Goal: Information Seeking & Learning: Check status

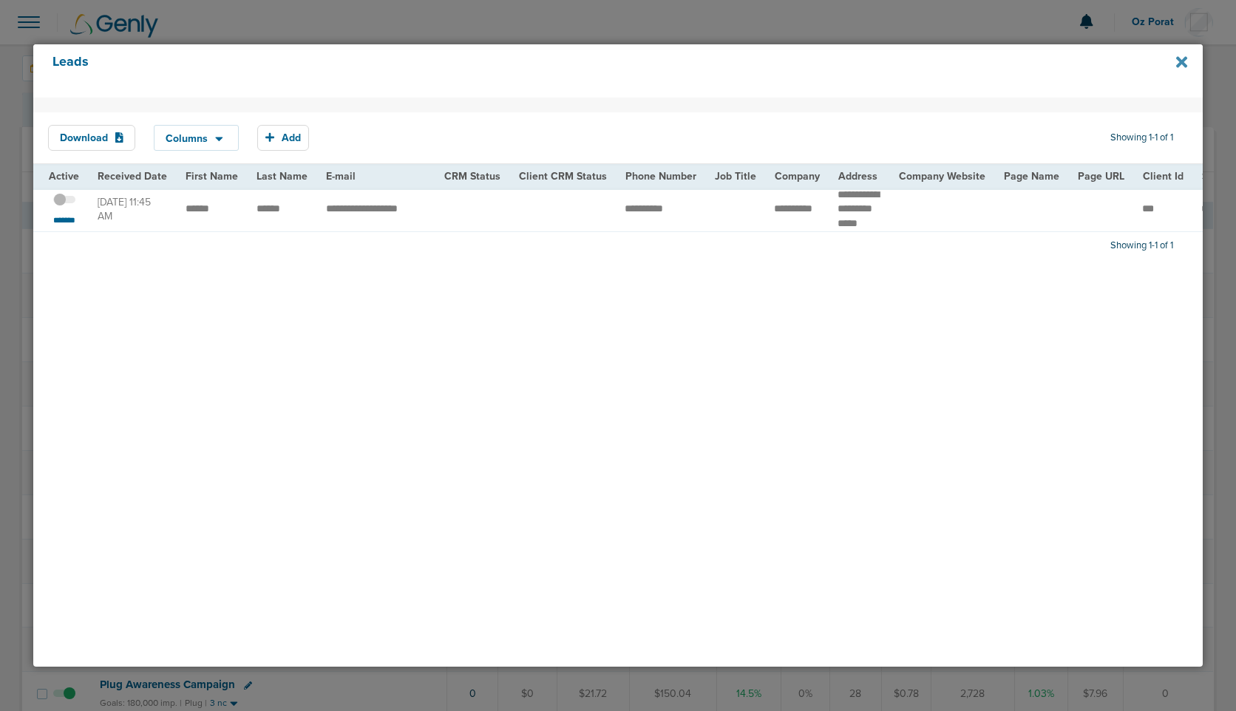
click at [1182, 64] on icon at bounding box center [1182, 62] width 11 height 11
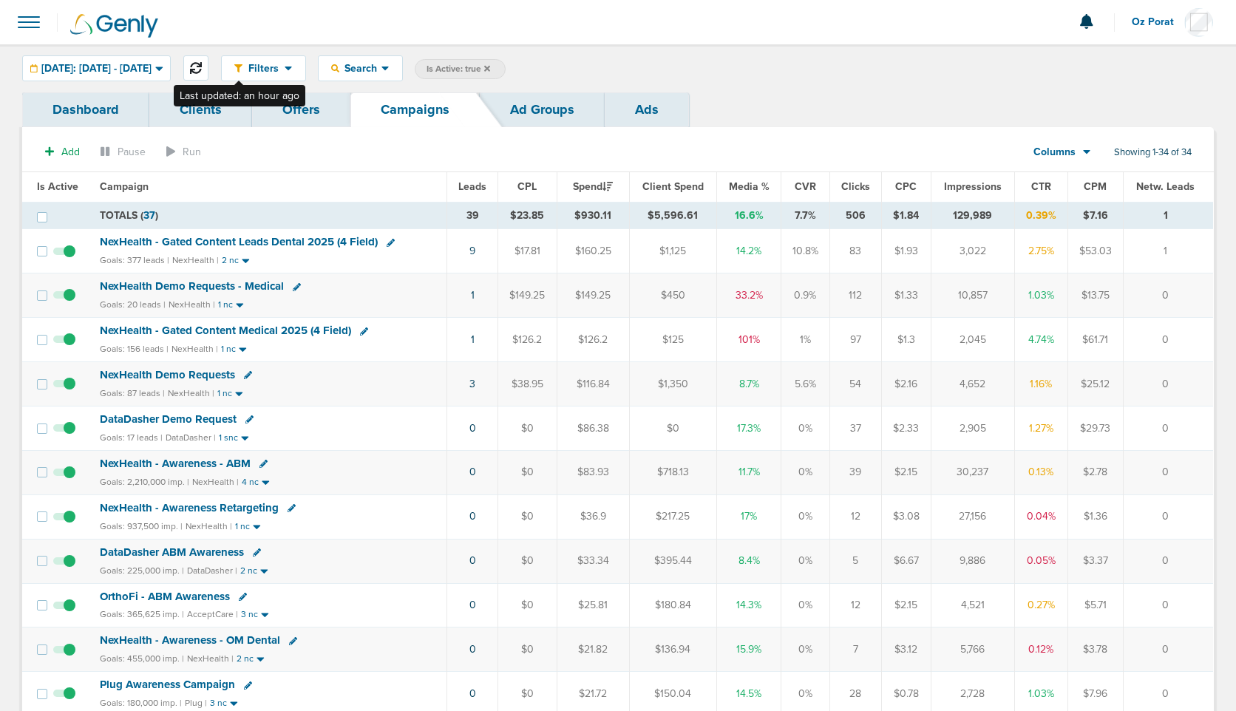
click at [202, 69] on icon at bounding box center [196, 68] width 12 height 12
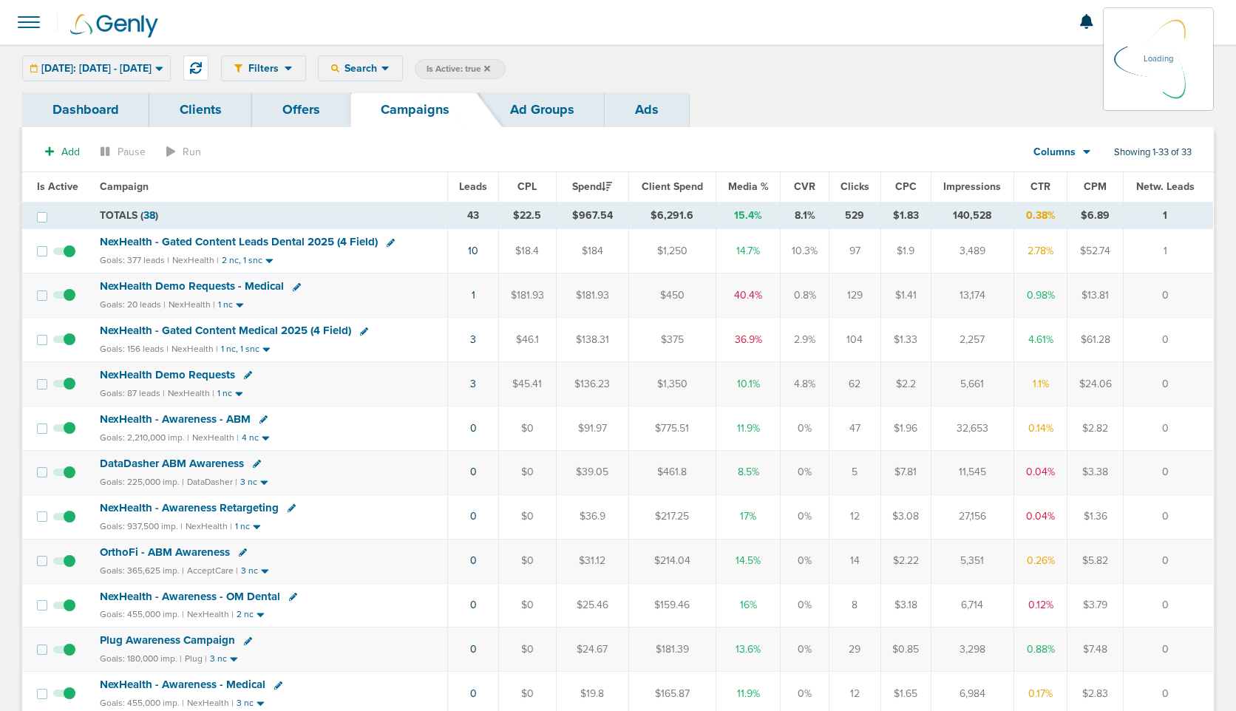
click at [478, 183] on span "Leads" at bounding box center [473, 186] width 28 height 13
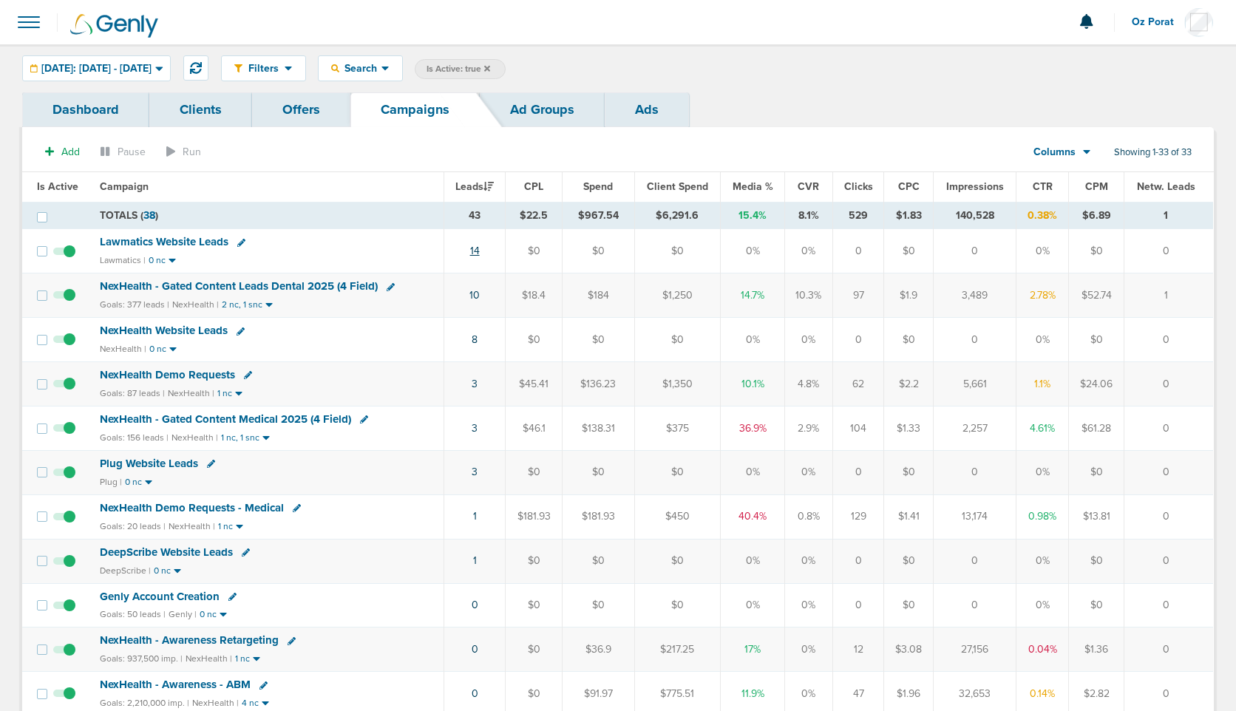
click at [473, 251] on link "14" at bounding box center [475, 251] width 10 height 13
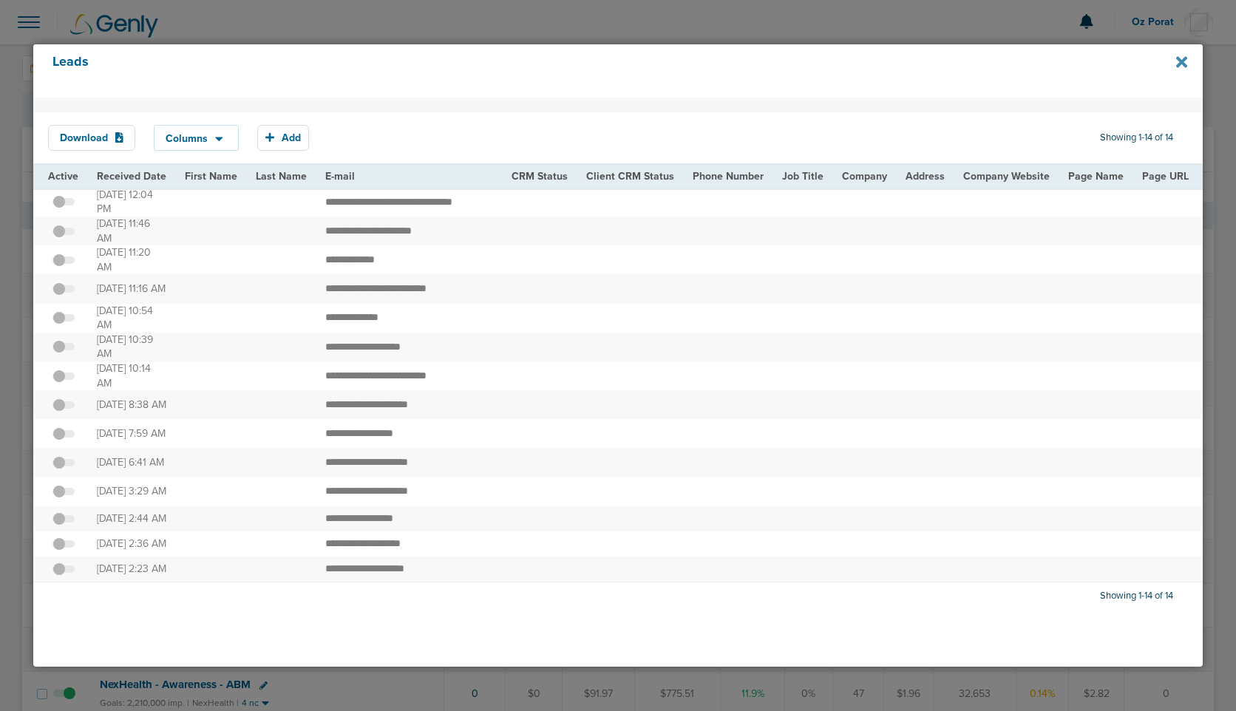
click at [1186, 60] on icon at bounding box center [1182, 62] width 11 height 16
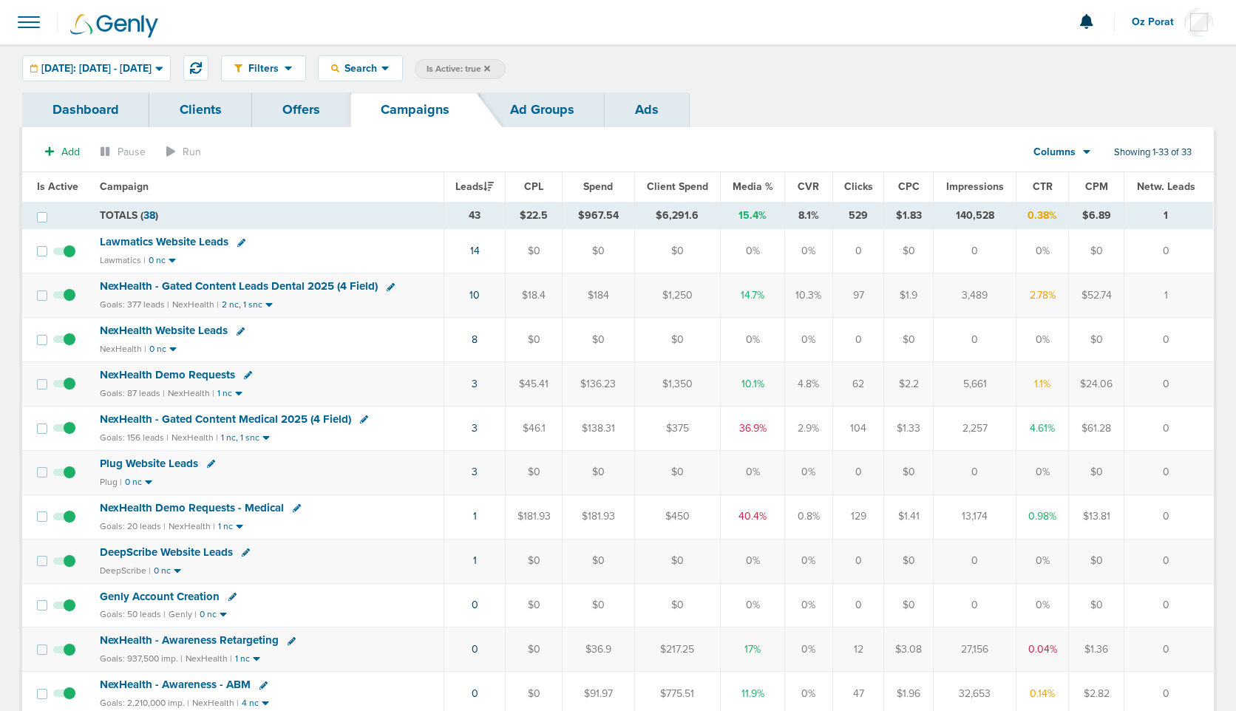
click at [96, 84] on div "Filters Active Only Settings Status Active Inactive Objectives MQL SQL Traffic …" at bounding box center [618, 68] width 1236 height 48
click at [100, 69] on span "[DATE]: [DATE] - [DATE]" at bounding box center [96, 69] width 110 height 10
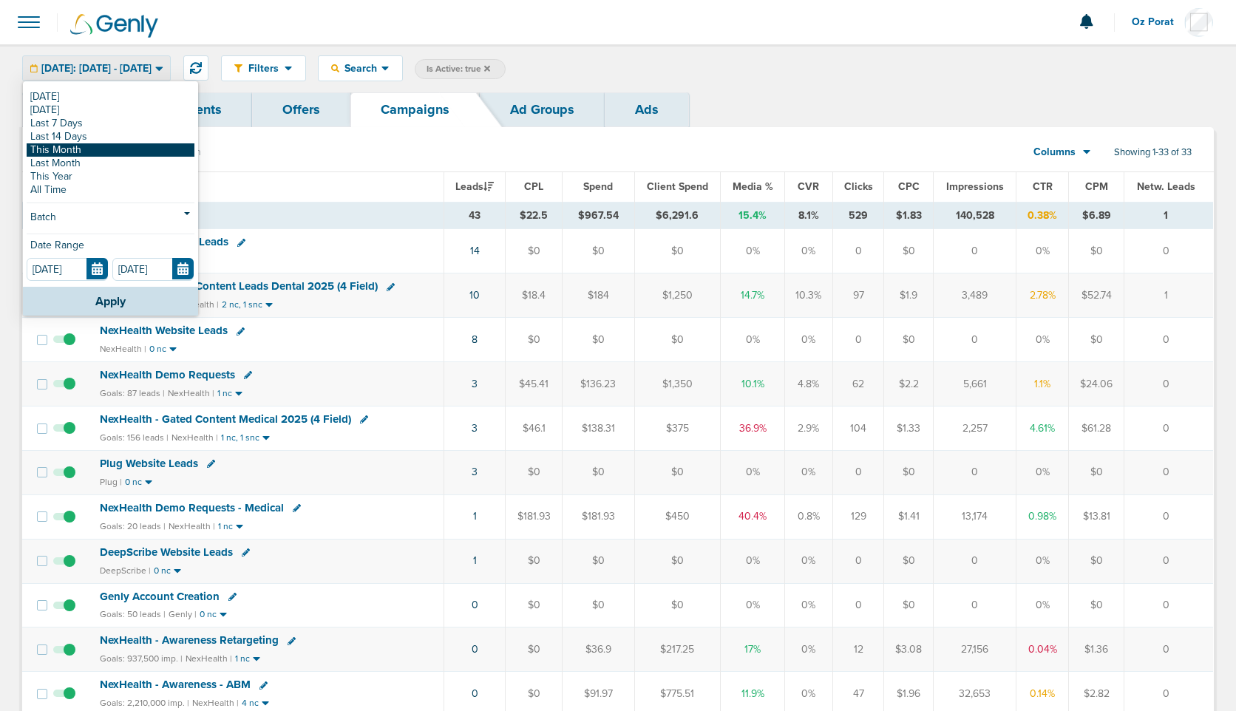
click at [90, 146] on link "This Month" at bounding box center [111, 149] width 168 height 13
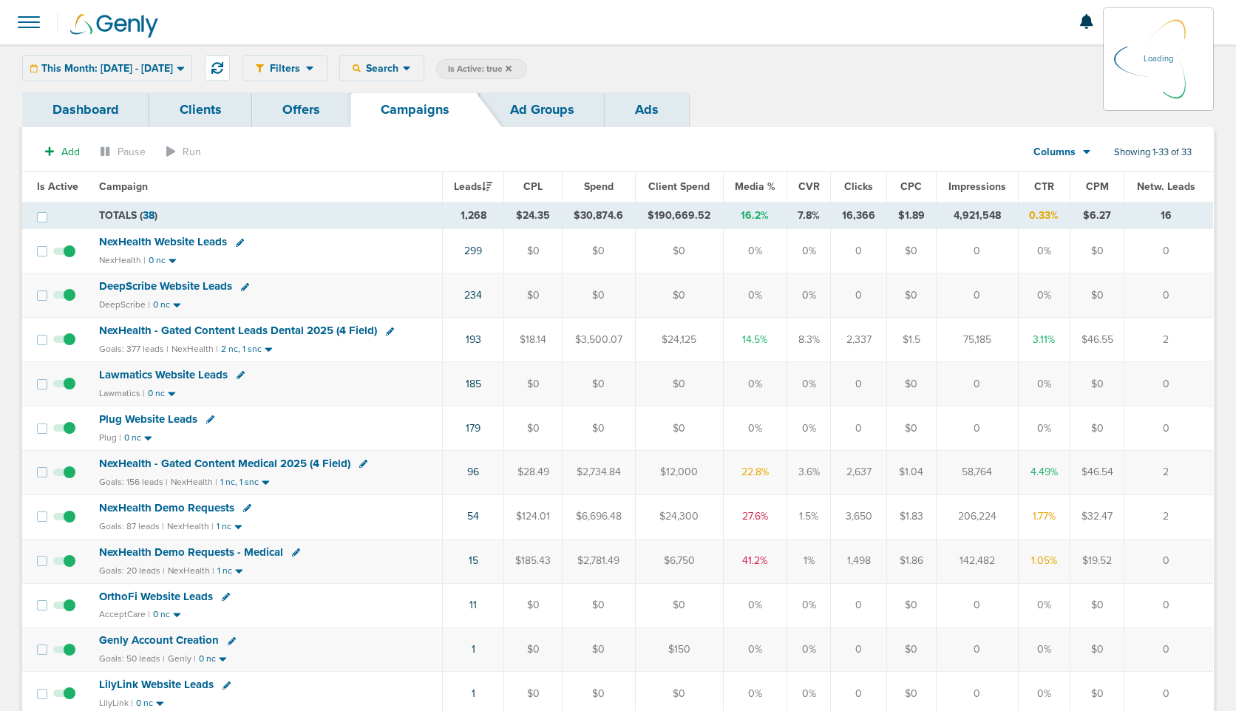
click at [438, 65] on div "Filters Active Only Settings Status Active Inactive Objectives MQL SQL Traffic …" at bounding box center [729, 68] width 972 height 26
click at [403, 70] on span "Search" at bounding box center [382, 68] width 42 height 13
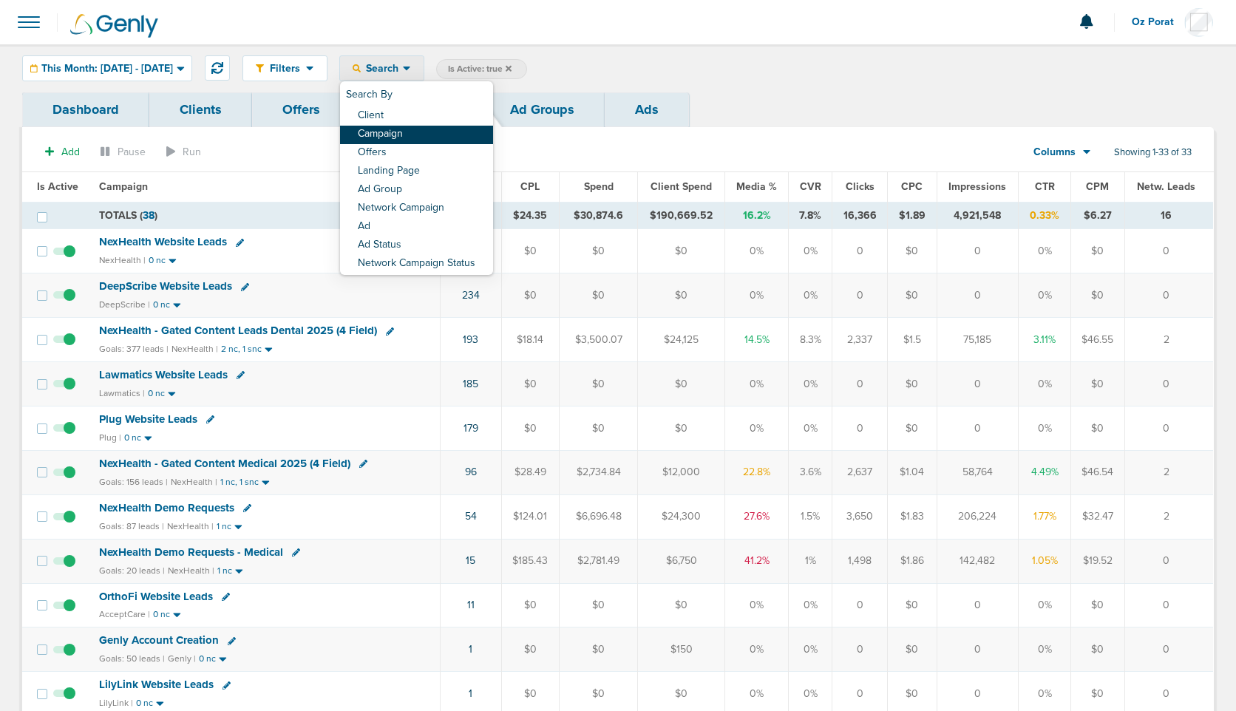
click at [439, 130] on link "Campaign" at bounding box center [416, 135] width 153 height 18
select select "cmpName"
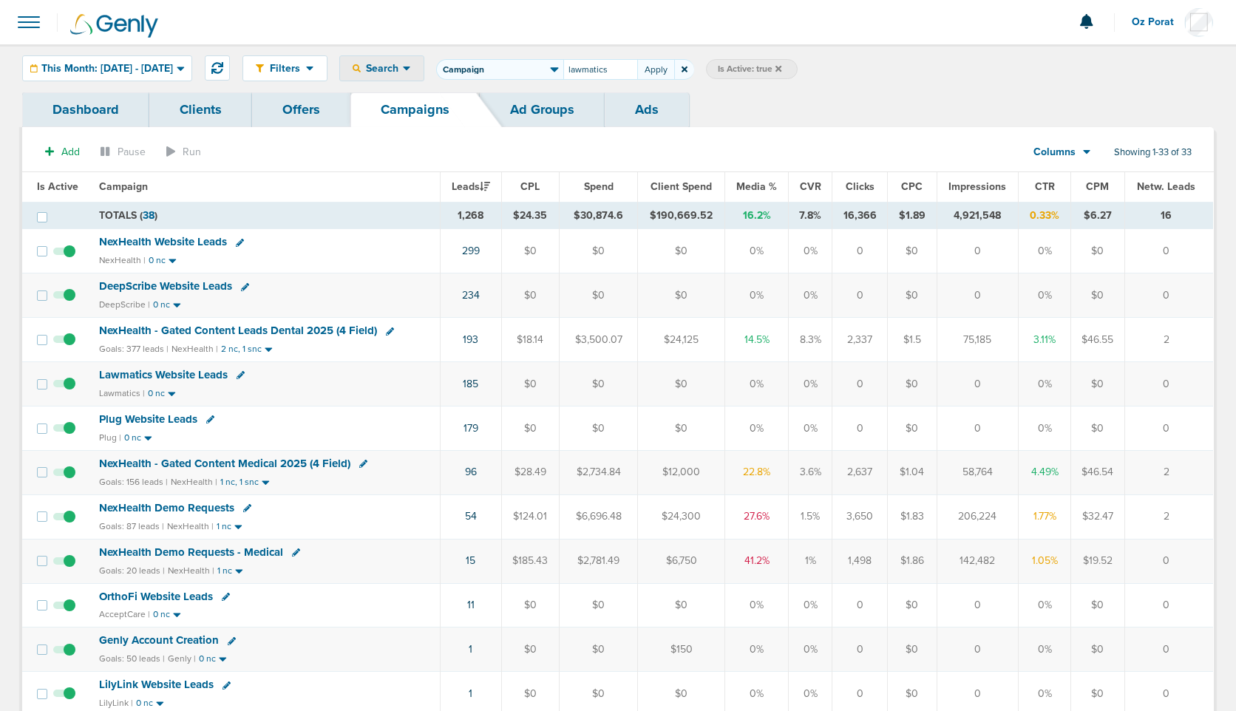
type input "lawmatics"
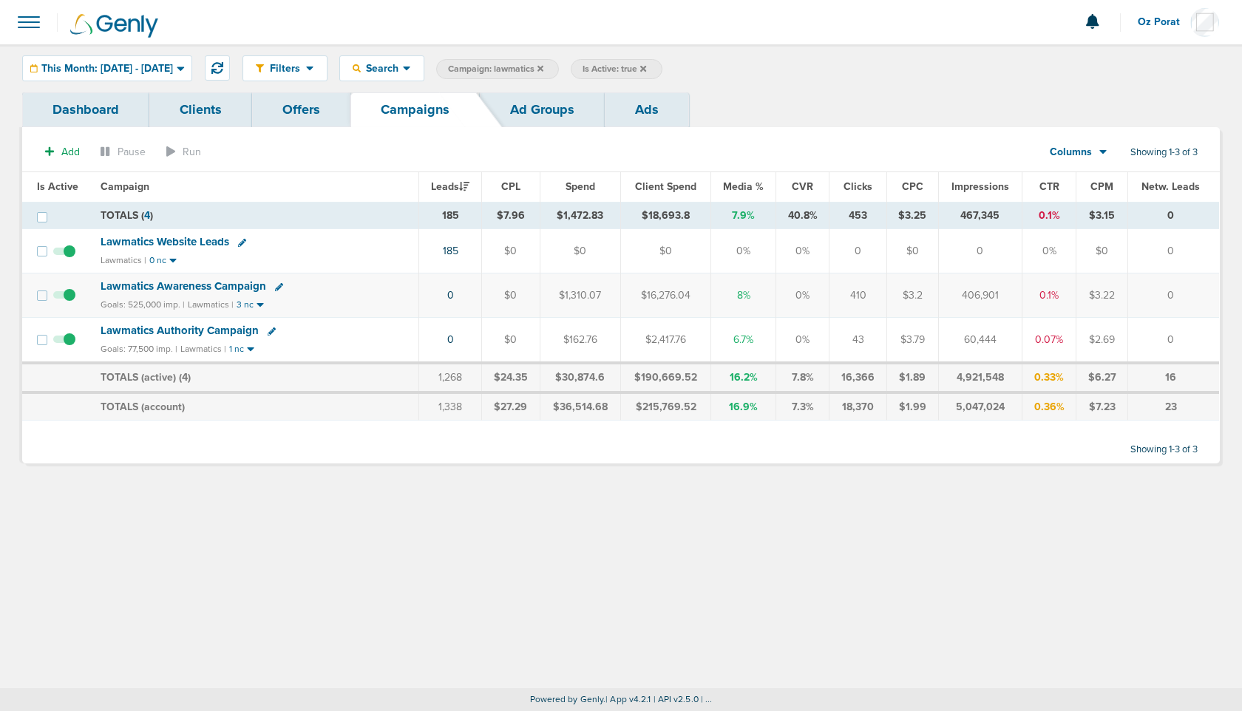
click at [1096, 149] on div "Columns" at bounding box center [1070, 152] width 65 height 15
click at [1090, 194] on link "Sales Performance" at bounding box center [1112, 196] width 148 height 18
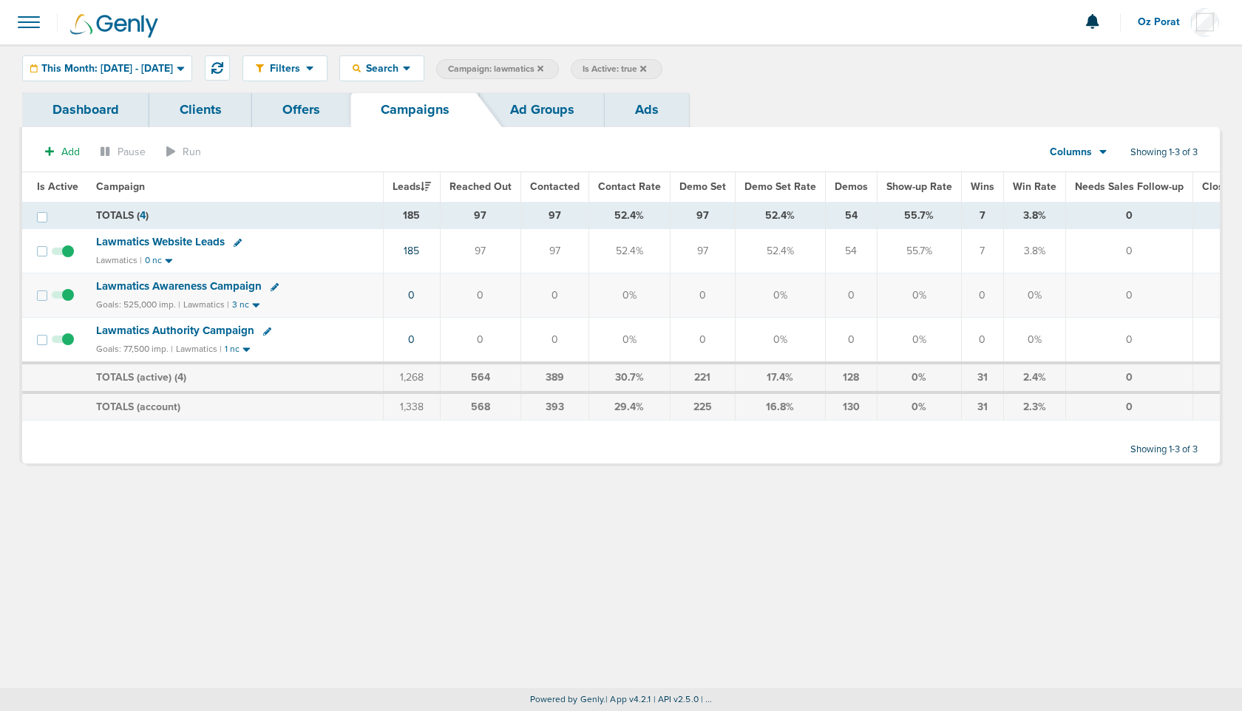
drag, startPoint x: 839, startPoint y: 251, endPoint x: 862, endPoint y: 251, distance: 23.7
click at [862, 251] on td "54" at bounding box center [851, 251] width 52 height 44
click at [646, 67] on icon at bounding box center [643, 68] width 6 height 9
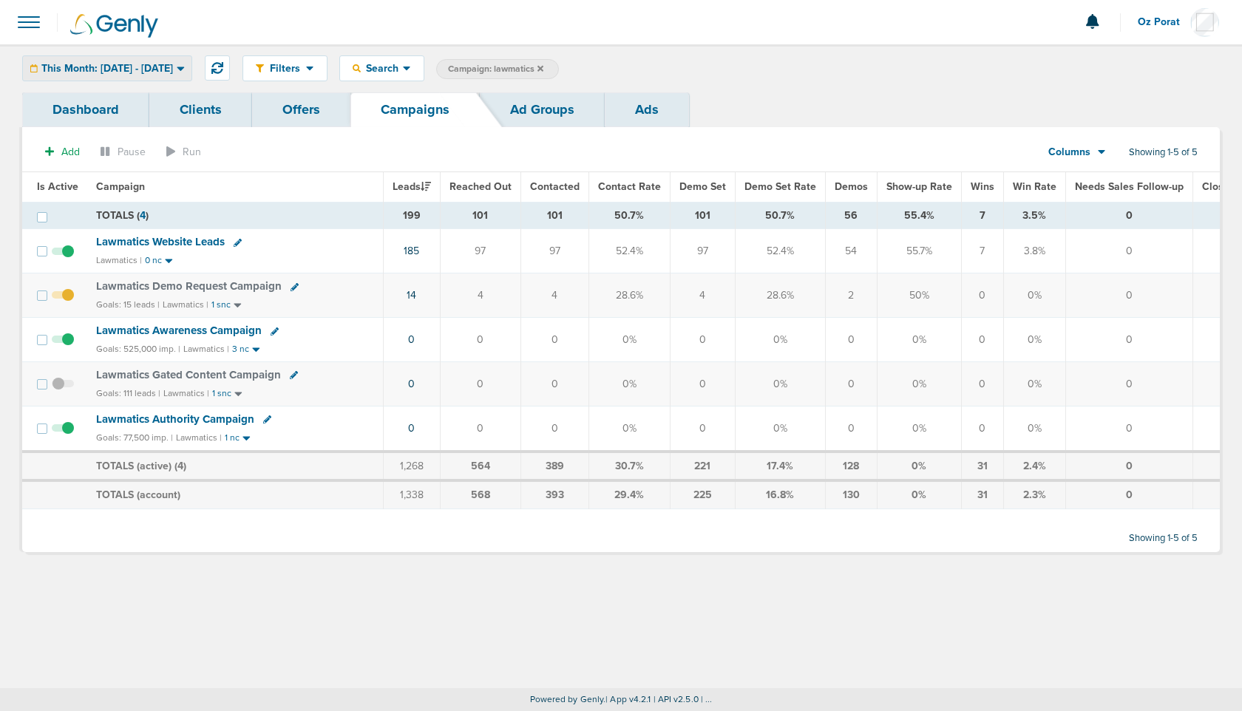
click at [156, 58] on div "This Month: [DATE] - [DATE]" at bounding box center [107, 68] width 169 height 24
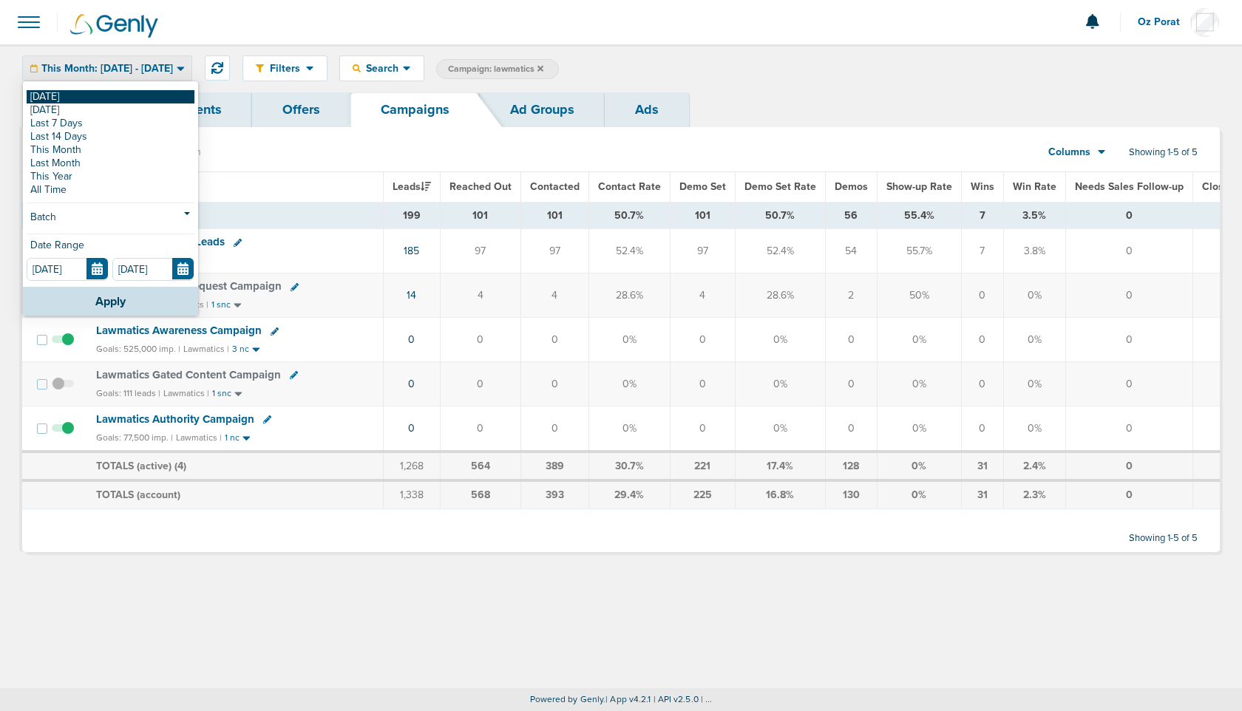
click at [69, 93] on link "[DATE]" at bounding box center [111, 96] width 168 height 13
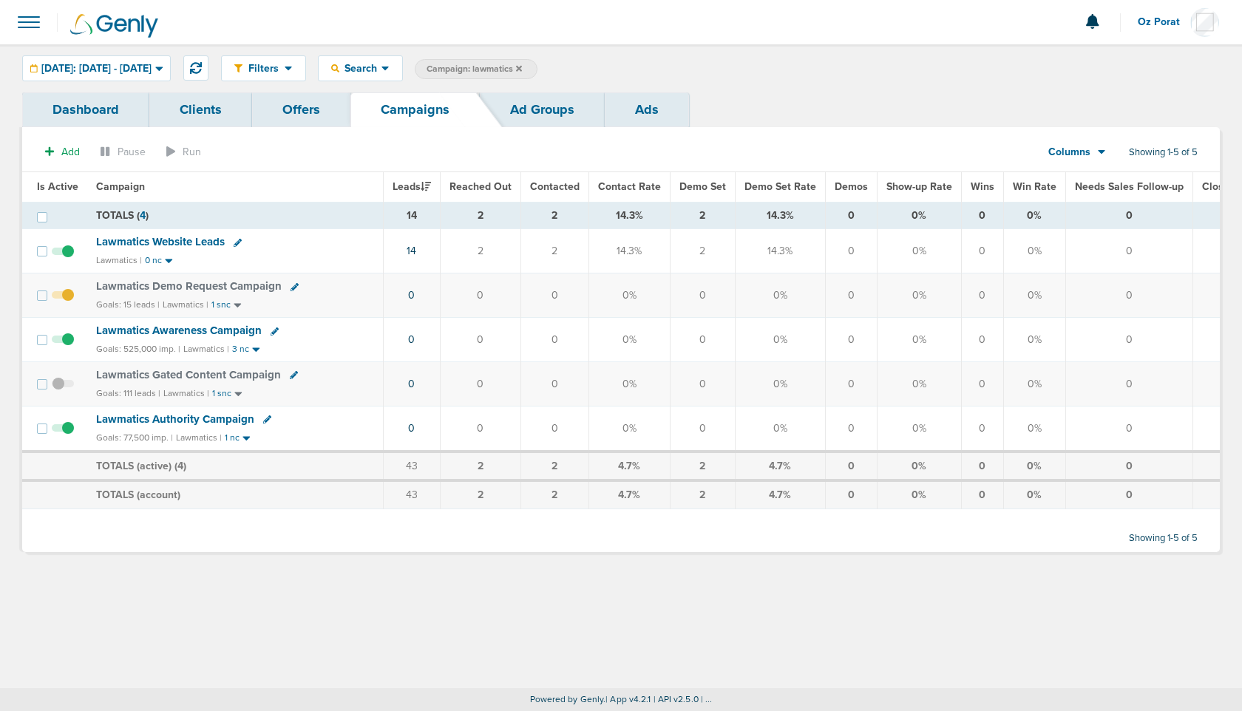
click at [522, 67] on icon at bounding box center [519, 68] width 6 height 6
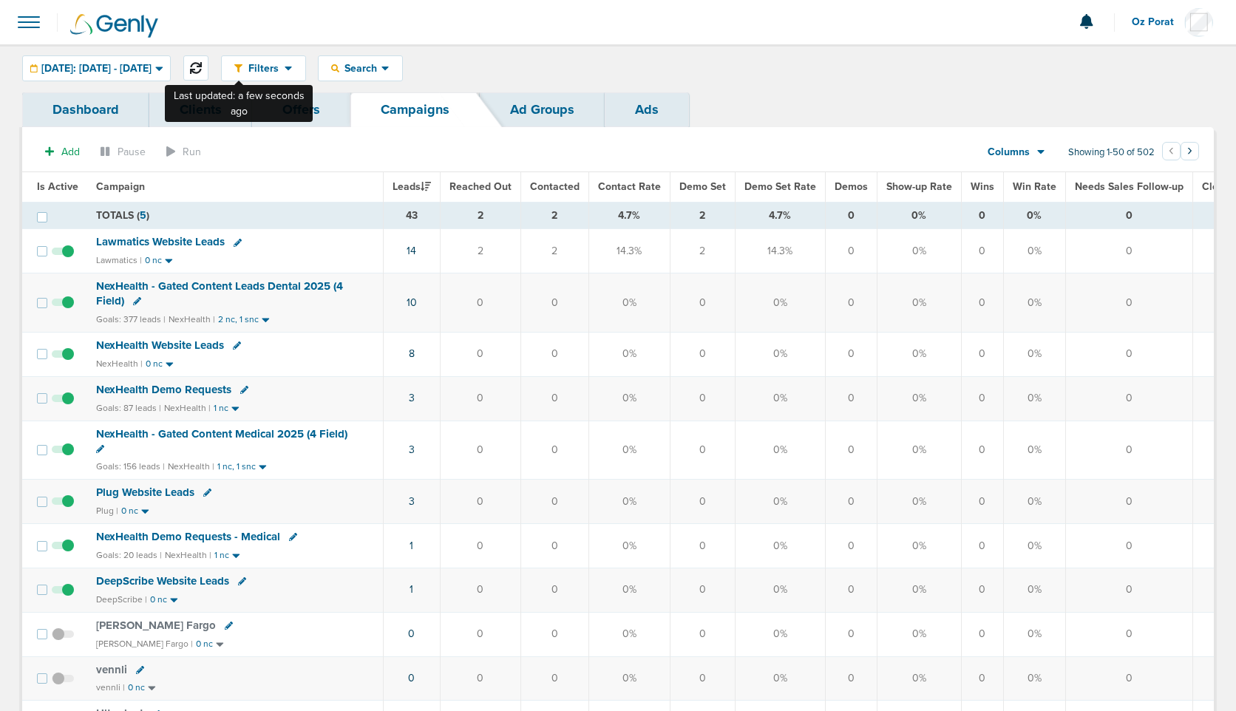
click at [209, 64] on button at bounding box center [195, 67] width 25 height 25
click at [34, 24] on span at bounding box center [29, 22] width 33 height 33
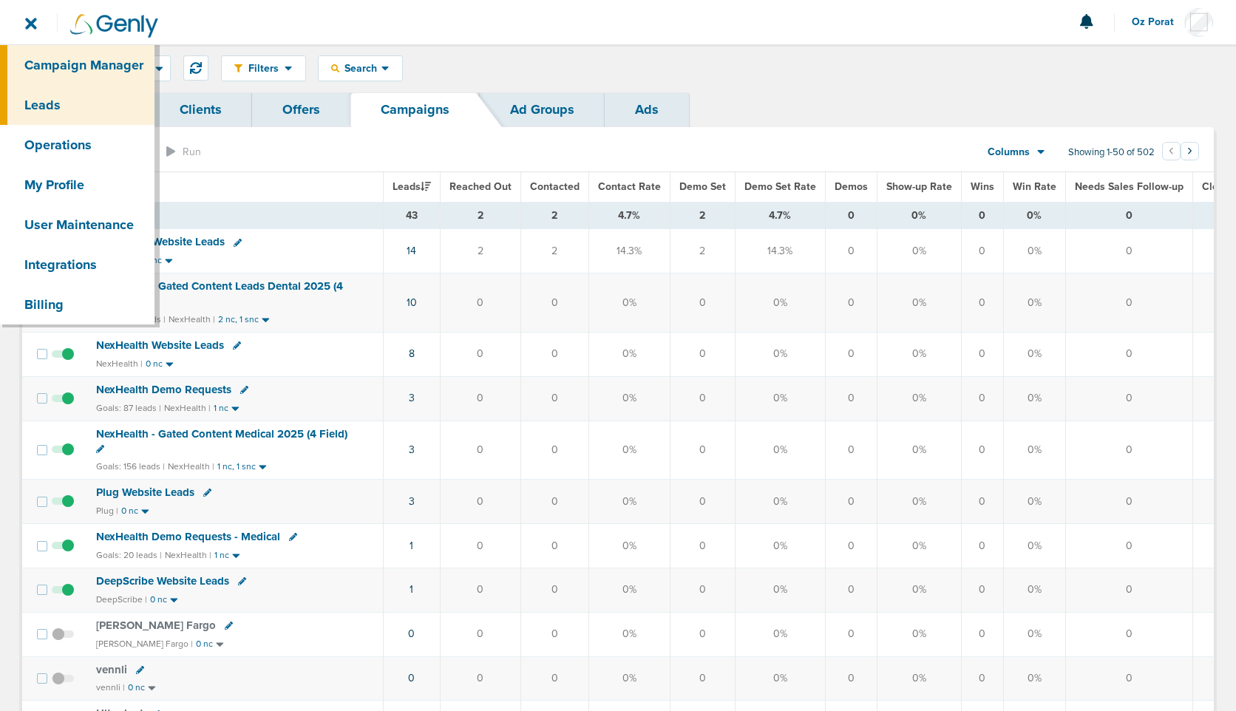
click at [65, 103] on link "Leads" at bounding box center [77, 105] width 155 height 40
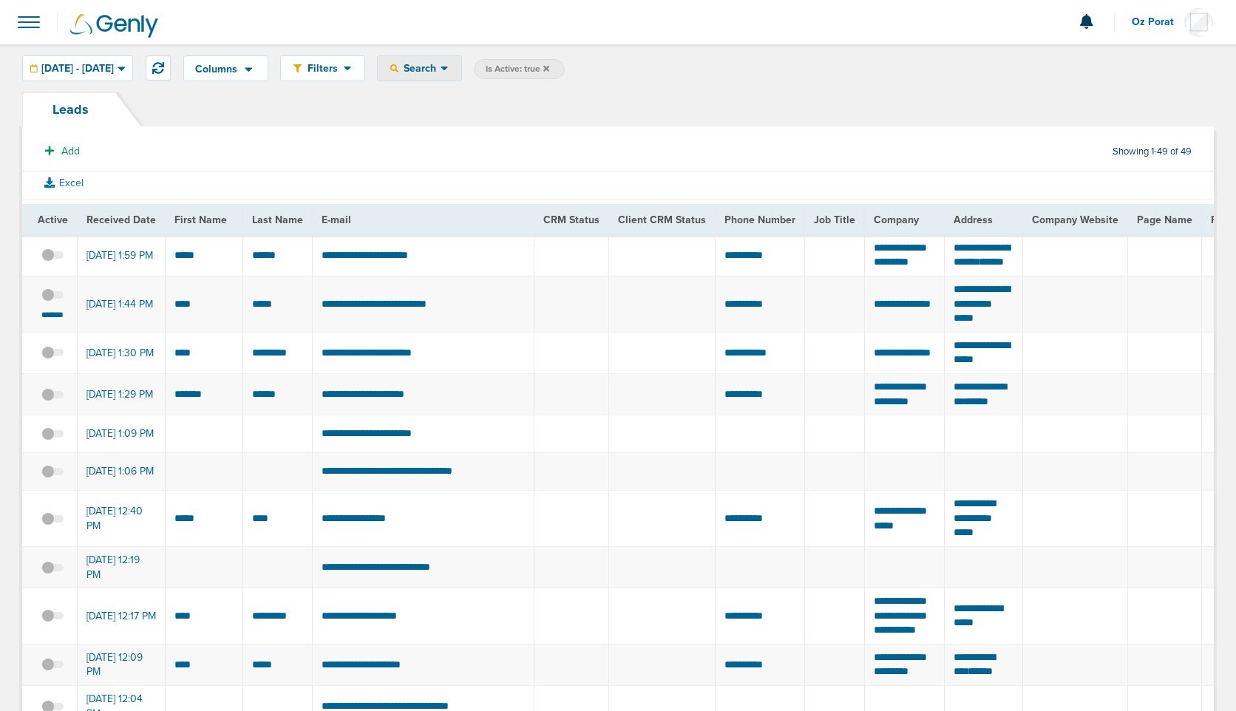
click at [449, 66] on icon at bounding box center [445, 68] width 8 height 13
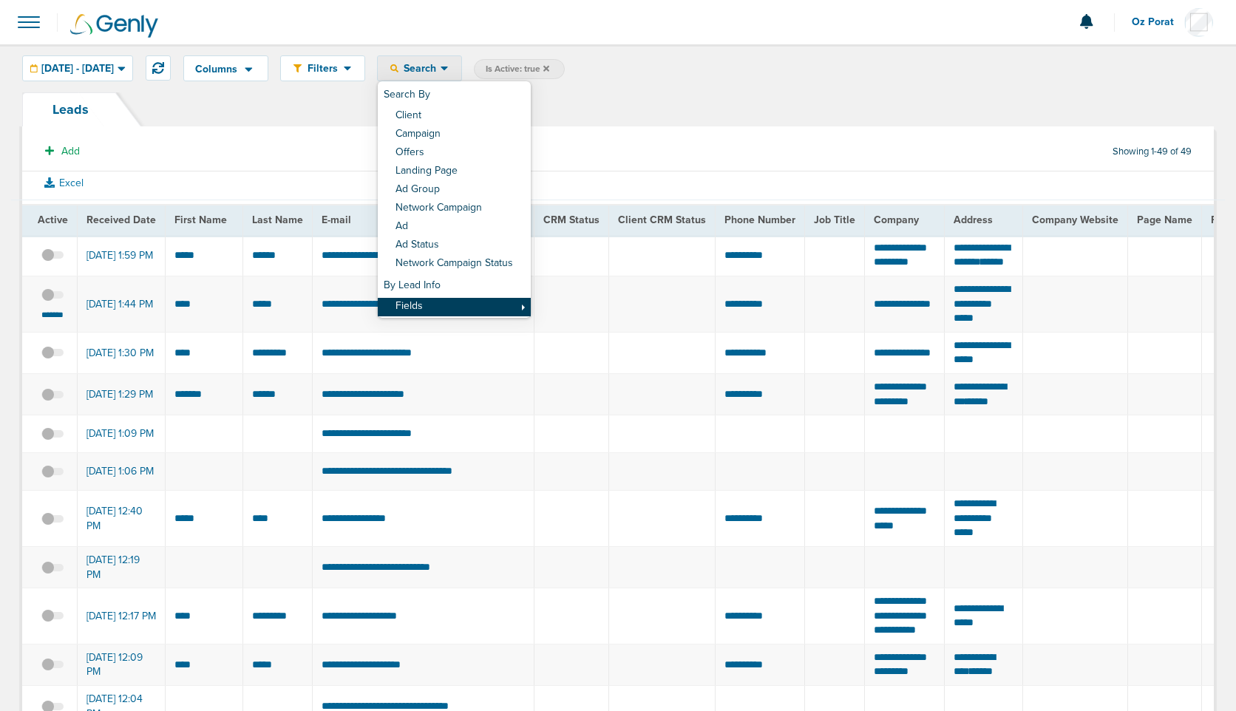
click at [493, 299] on link "Fields" at bounding box center [454, 307] width 153 height 18
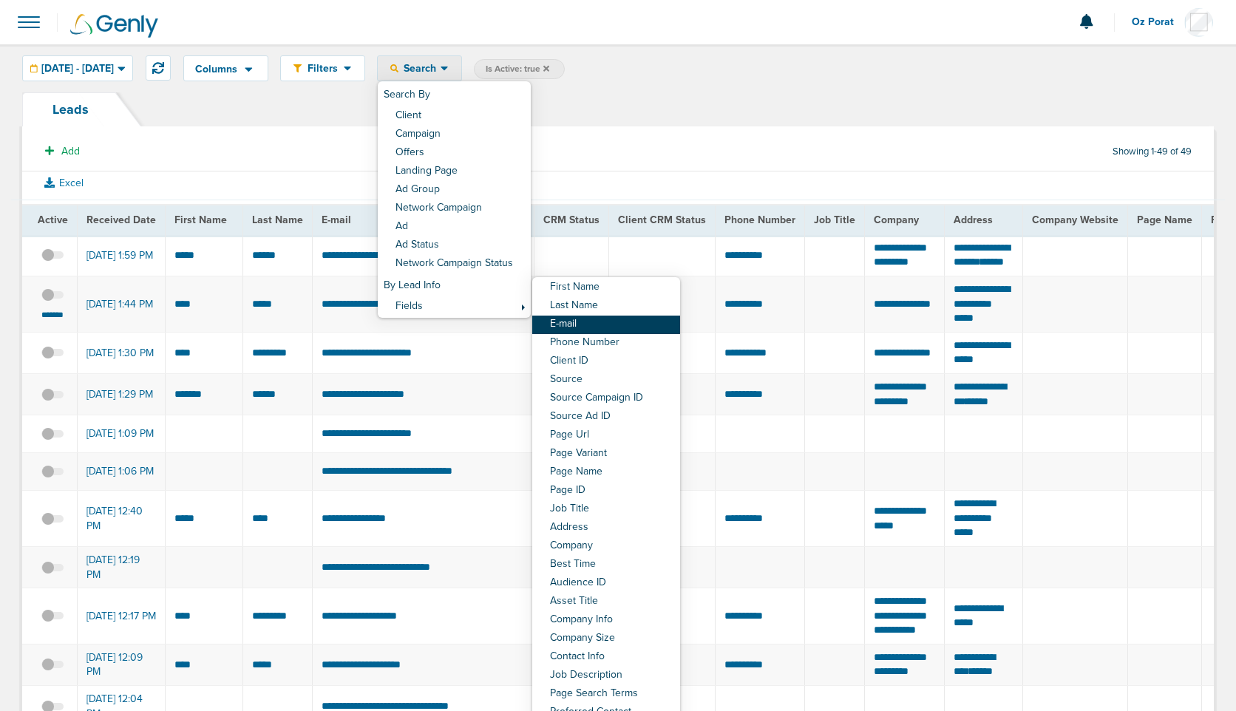
click at [630, 322] on link "E-mail" at bounding box center [606, 325] width 148 height 18
select select "email"
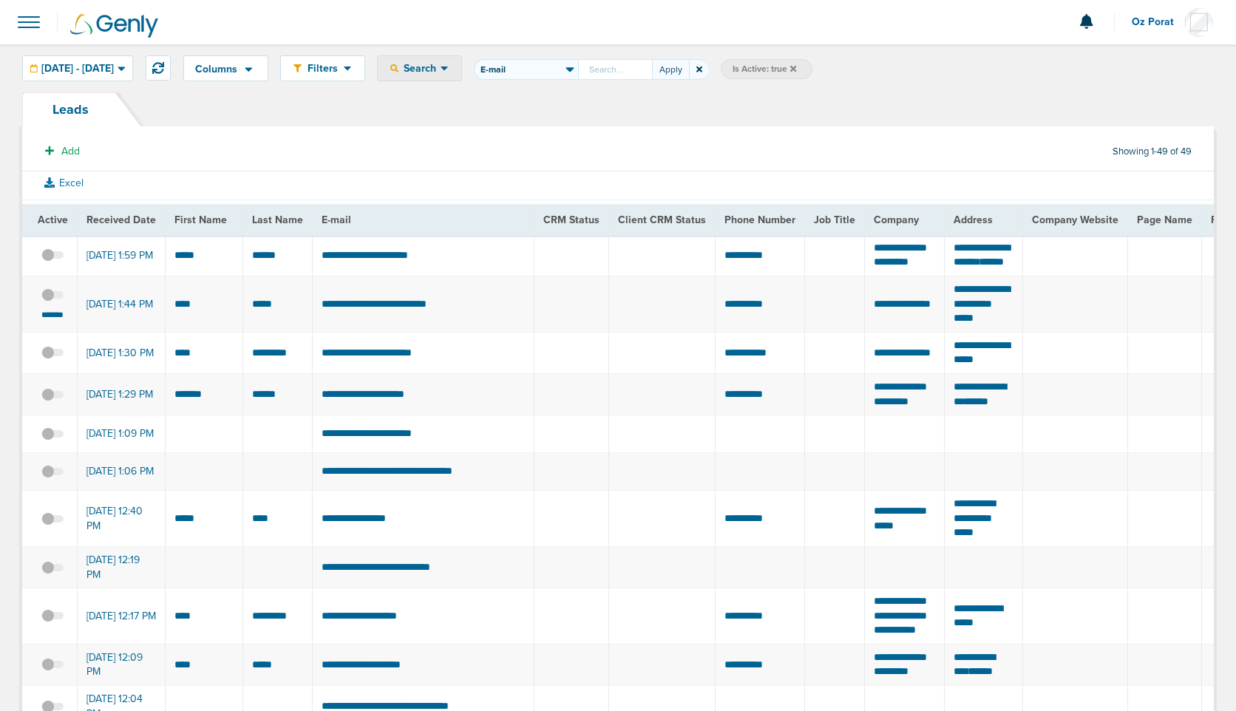
click at [652, 74] on input "First Name Last Name E-mail Phone Number Client ID Source Source Campaign ID So…" at bounding box center [615, 69] width 74 height 21
type input "[EMAIL_ADDRESS][DOMAIN_NAME]"
click at [689, 70] on button "Apply" at bounding box center [670, 69] width 37 height 21
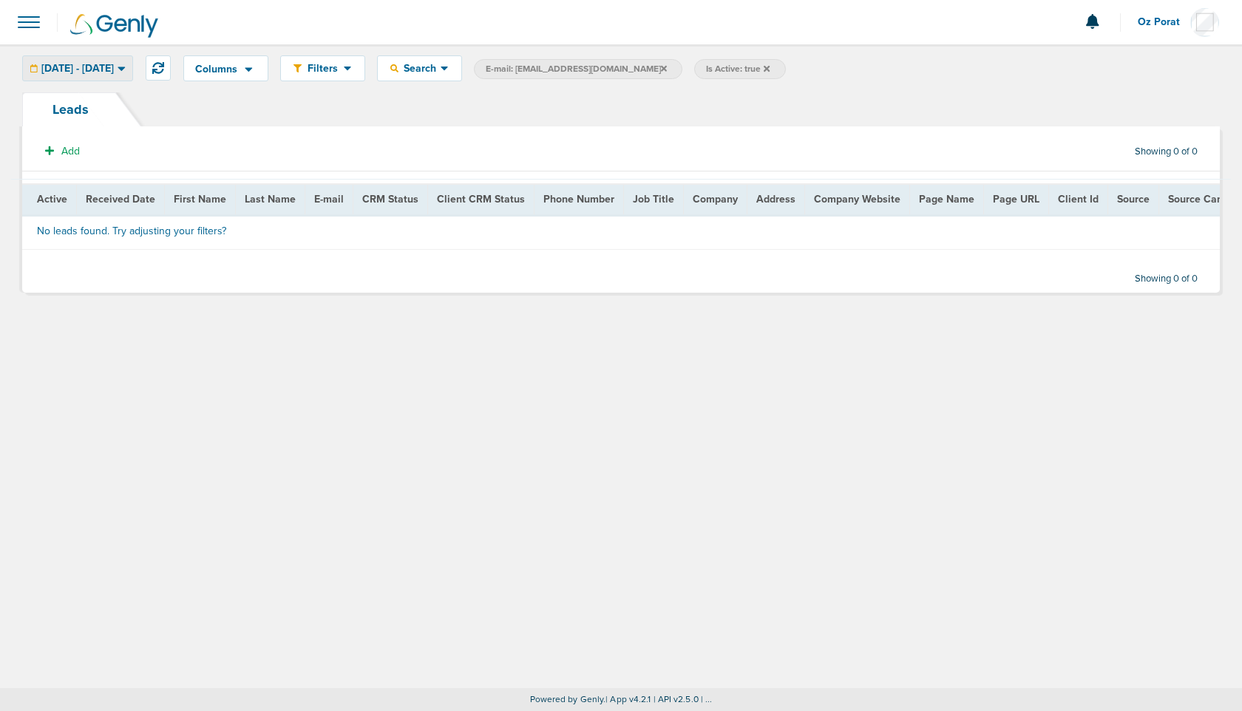
click at [114, 69] on span "[DATE] - [DATE]" at bounding box center [77, 69] width 72 height 10
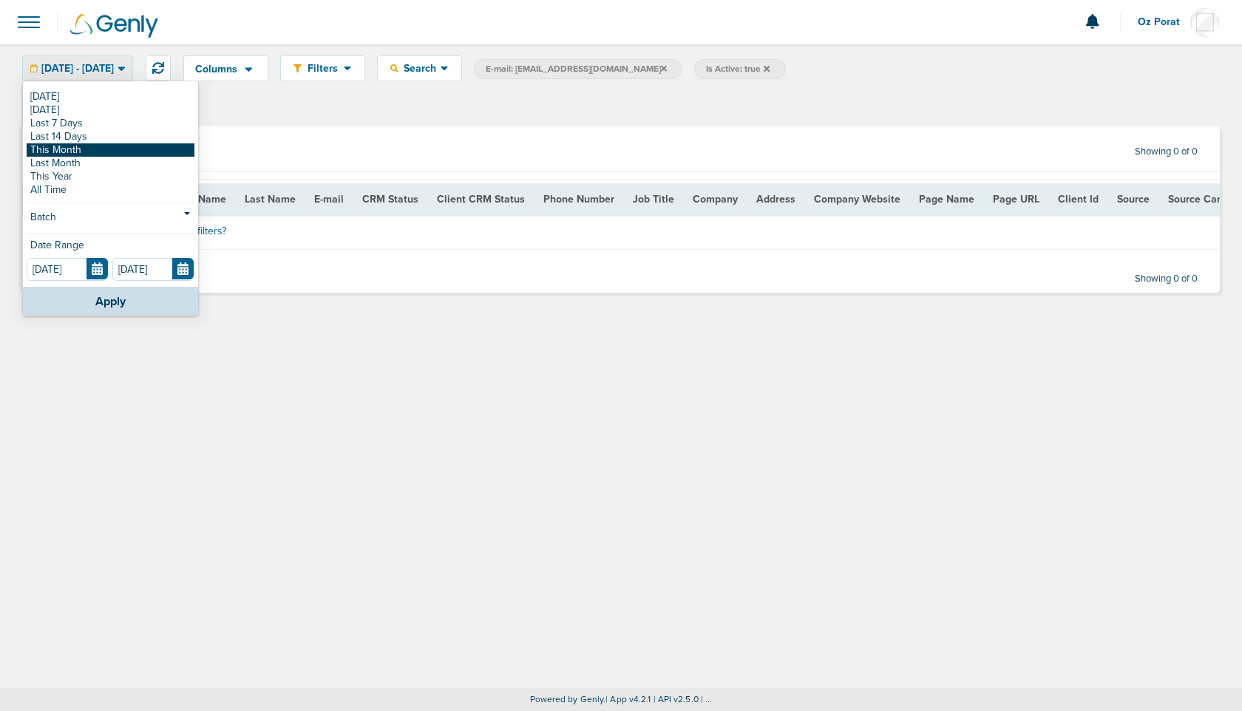
click at [108, 148] on link "This Month" at bounding box center [111, 149] width 168 height 13
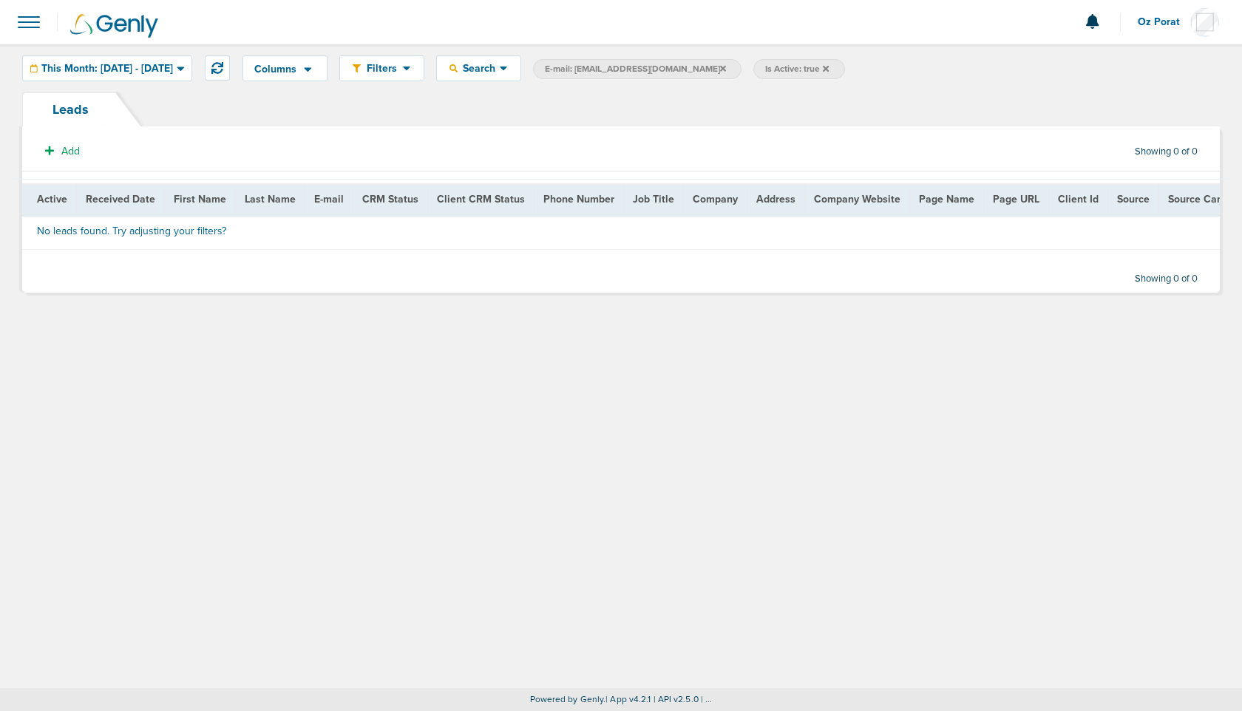
click at [829, 64] on icon at bounding box center [826, 68] width 6 height 9
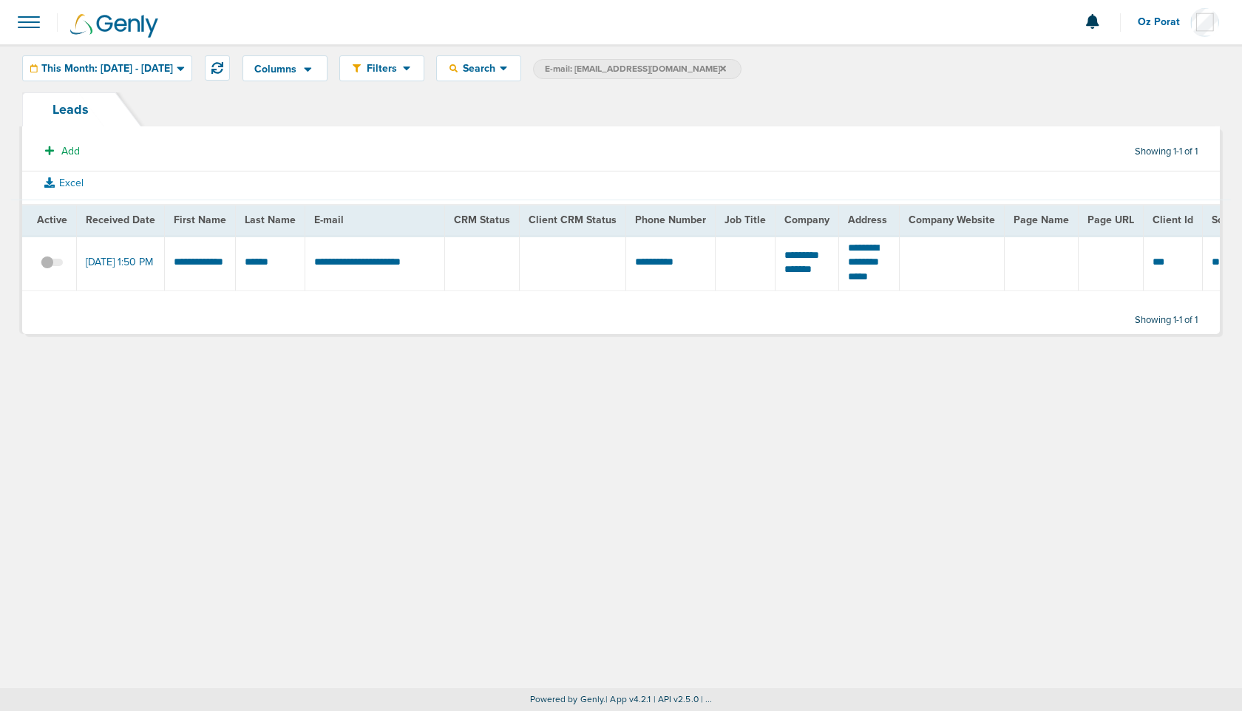
click at [27, 15] on span at bounding box center [29, 22] width 33 height 33
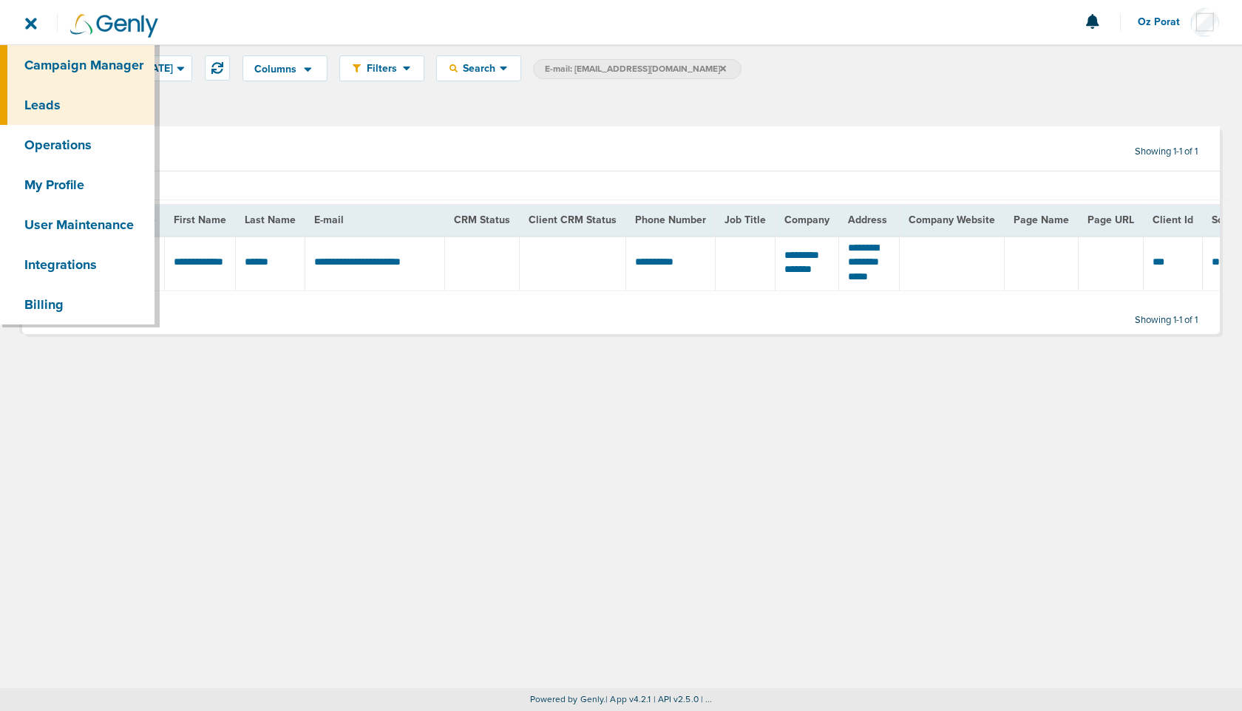
click at [54, 60] on link "Campaign Manager" at bounding box center [77, 65] width 155 height 40
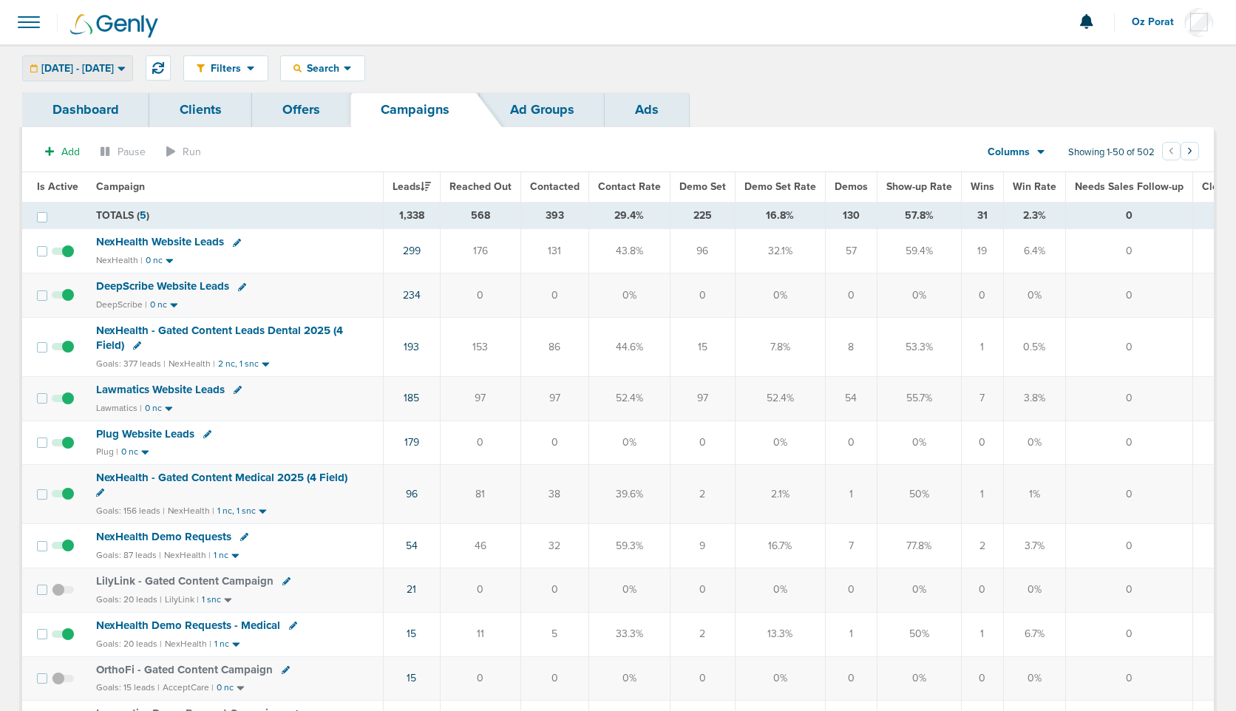
click at [114, 60] on div "[DATE] - [DATE]" at bounding box center [77, 68] width 109 height 24
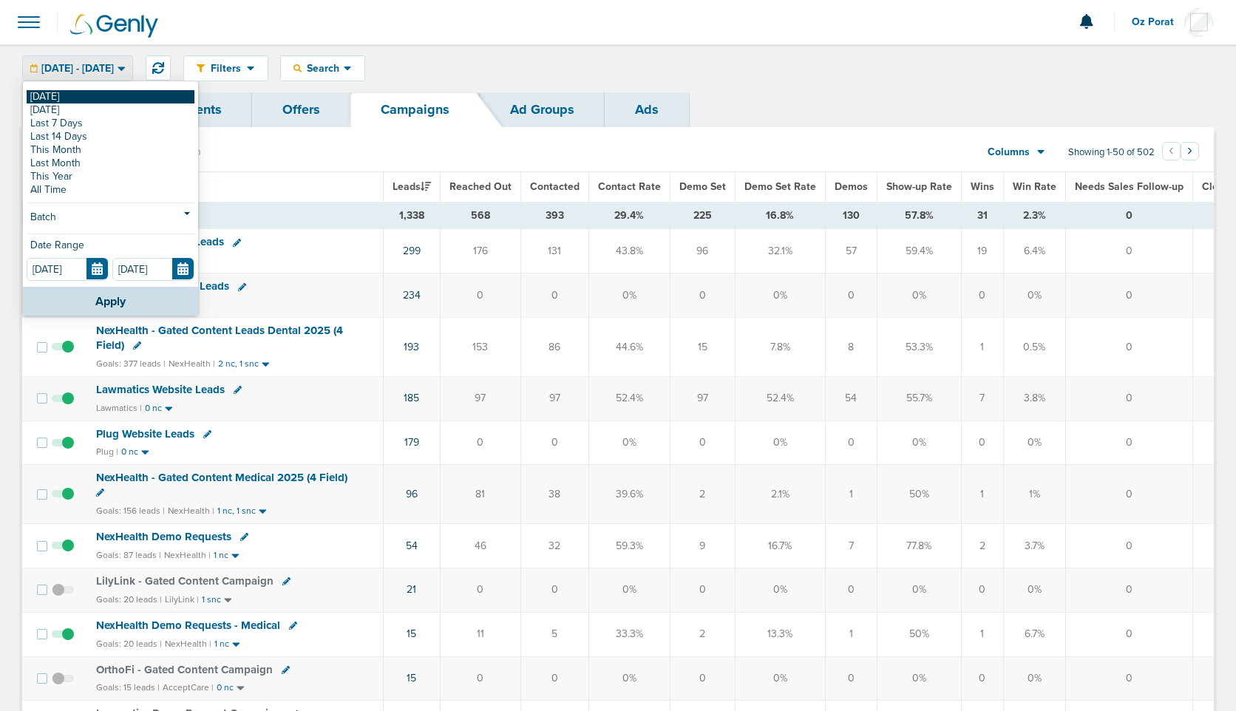
click at [63, 91] on link "[DATE]" at bounding box center [111, 96] width 168 height 13
